Goal: Task Accomplishment & Management: Use online tool/utility

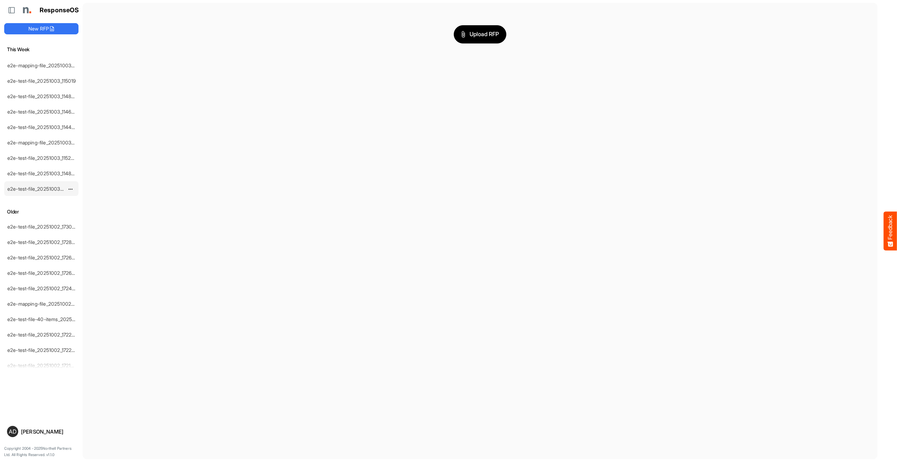
scroll to position [99, 0]
click at [37, 201] on link "e2e-test-file_20251002_173041" at bounding box center [42, 204] width 70 height 6
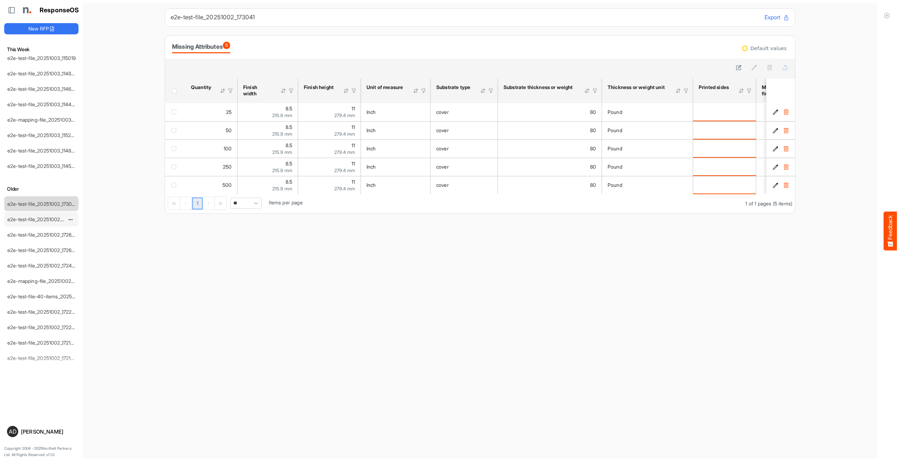
click at [39, 223] on div "e2e-test-file_20251002_172858" at bounding box center [36, 219] width 62 height 14
click at [41, 217] on link "e2e-test-file_20251002_172858" at bounding box center [42, 219] width 70 height 6
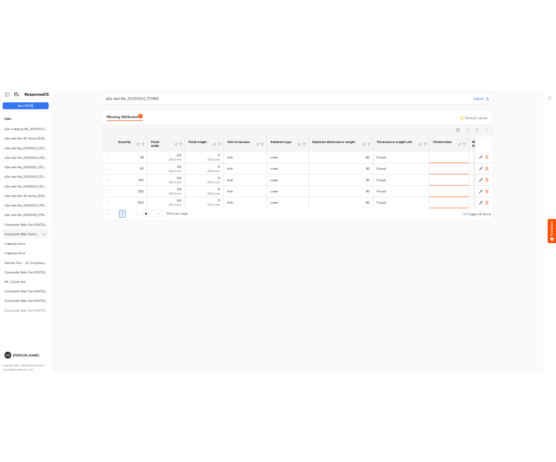
scroll to position [316, 0]
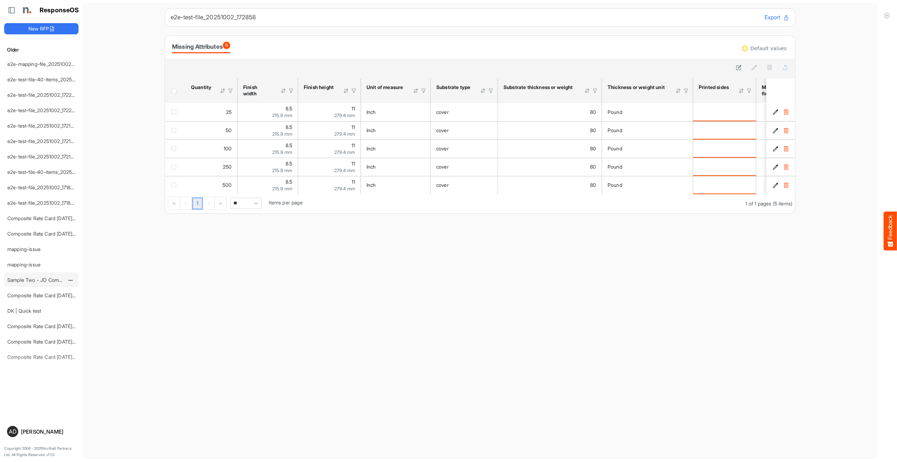
click at [36, 277] on link "Sample Two - JD Compressed 2" at bounding box center [44, 280] width 74 height 6
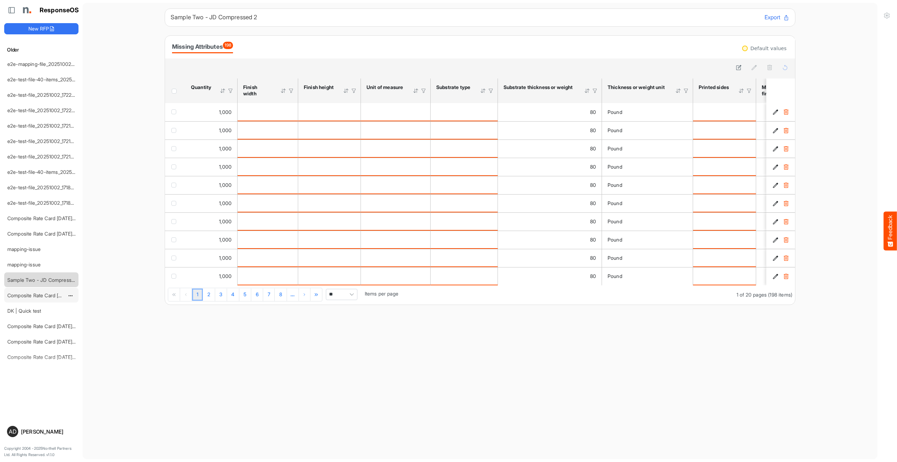
click at [34, 294] on link "Composite Rate Card [DATE] mapping test_deleted" at bounding box center [64, 295] width 115 height 6
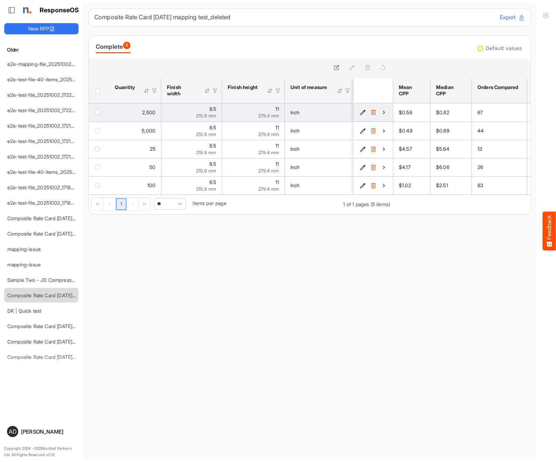
click at [384, 114] on icon "bdae85a5-e75a-4358-a9a8-2730a2326102 is template cell Column Header" at bounding box center [384, 112] width 6 height 6
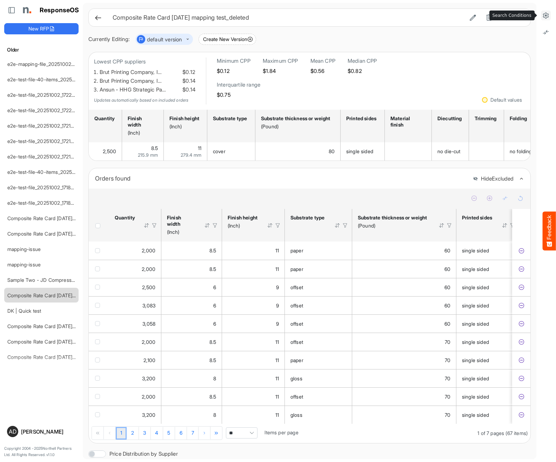
click at [542, 12] on icon at bounding box center [545, 15] width 7 height 7
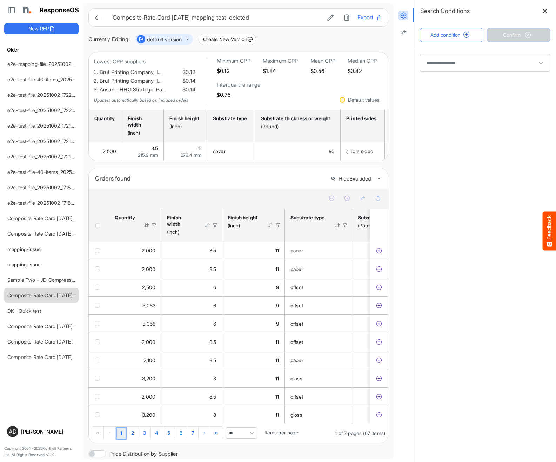
click at [490, 62] on span at bounding box center [485, 63] width 130 height 18
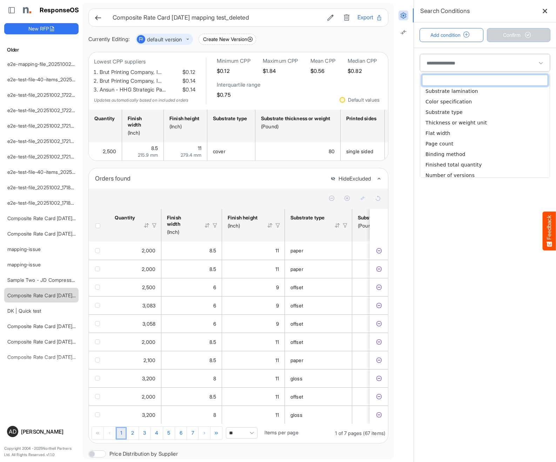
scroll to position [194, 0]
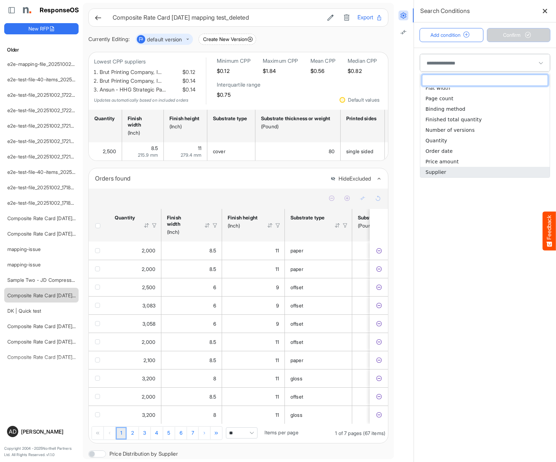
click at [451, 176] on li "Supplier" at bounding box center [484, 172] width 129 height 11
type input "********"
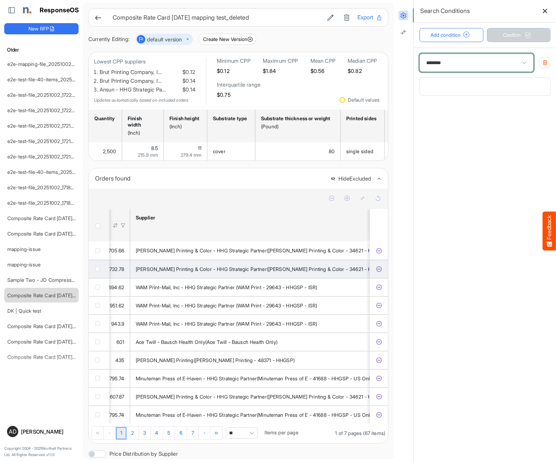
scroll to position [0, 1650]
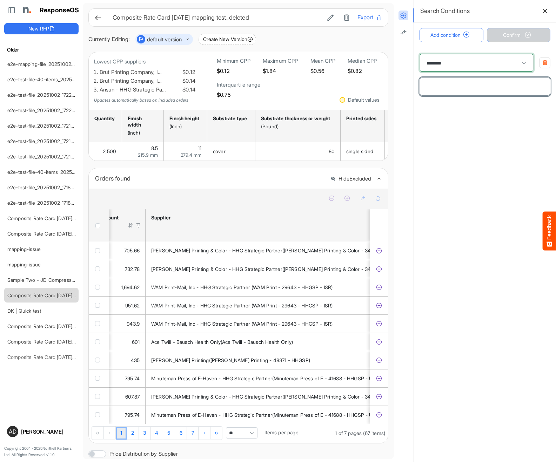
click at [449, 89] on input "text" at bounding box center [485, 87] width 130 height 18
type input "***"
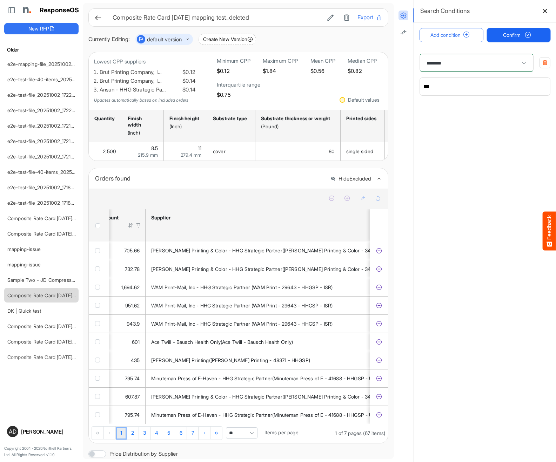
click at [523, 32] on span "submit" at bounding box center [528, 35] width 12 height 6
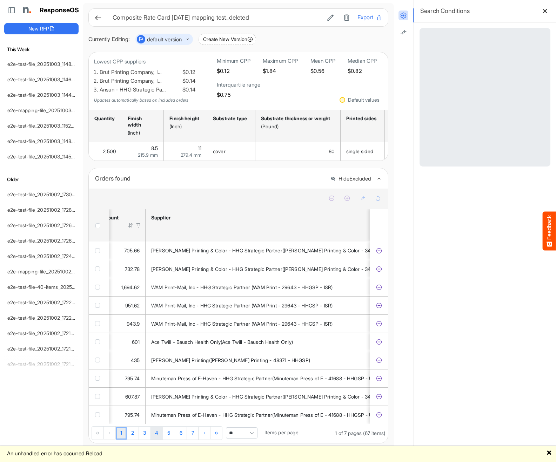
scroll to position [0, 0]
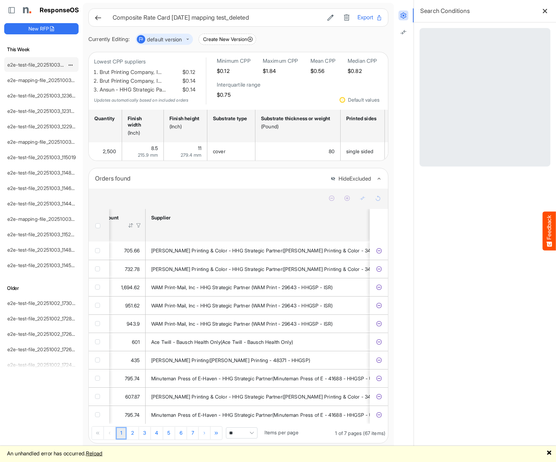
click at [36, 62] on link "e2e-test-file_20251003_162459" at bounding box center [42, 65] width 71 height 6
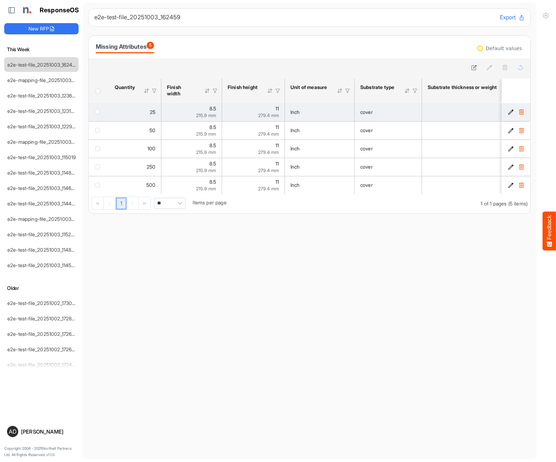
click at [508, 110] on icon "081a5c04-aca0-47cd-b333-61b830993d8b is template cell Column Header" at bounding box center [511, 112] width 6 height 6
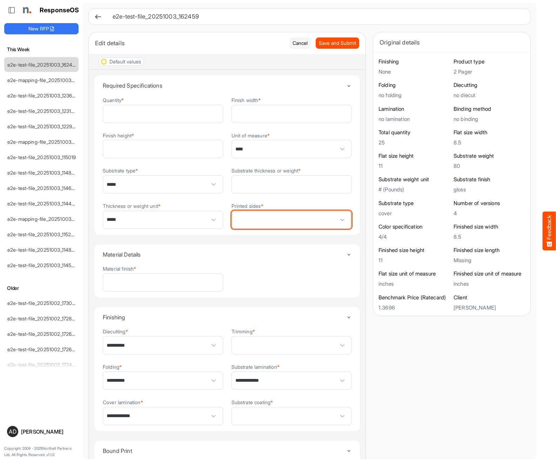
click at [270, 222] on span at bounding box center [292, 220] width 120 height 18
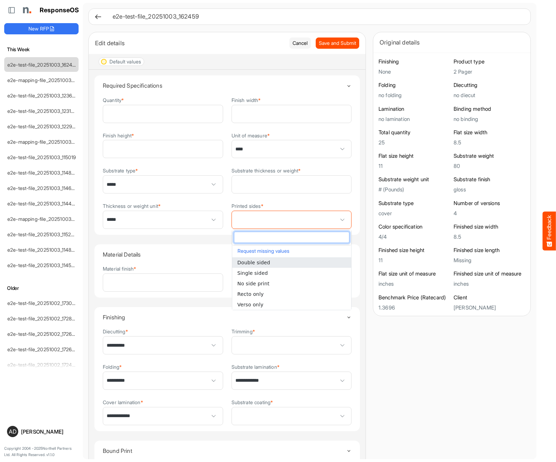
click at [255, 274] on span "Single sided" at bounding box center [252, 273] width 30 height 6
type input "**********"
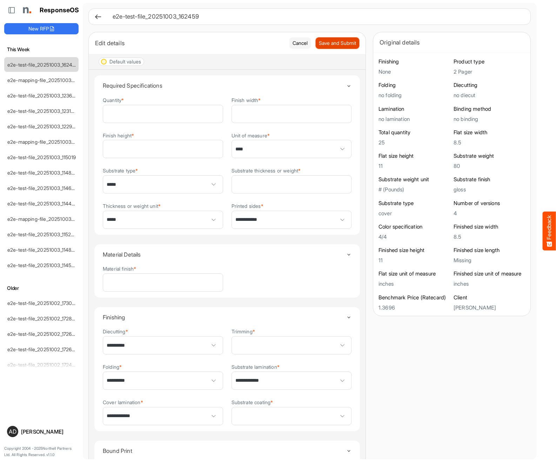
click at [327, 39] on span "Save and Submit" at bounding box center [337, 43] width 37 height 8
